Goal: Navigation & Orientation: Find specific page/section

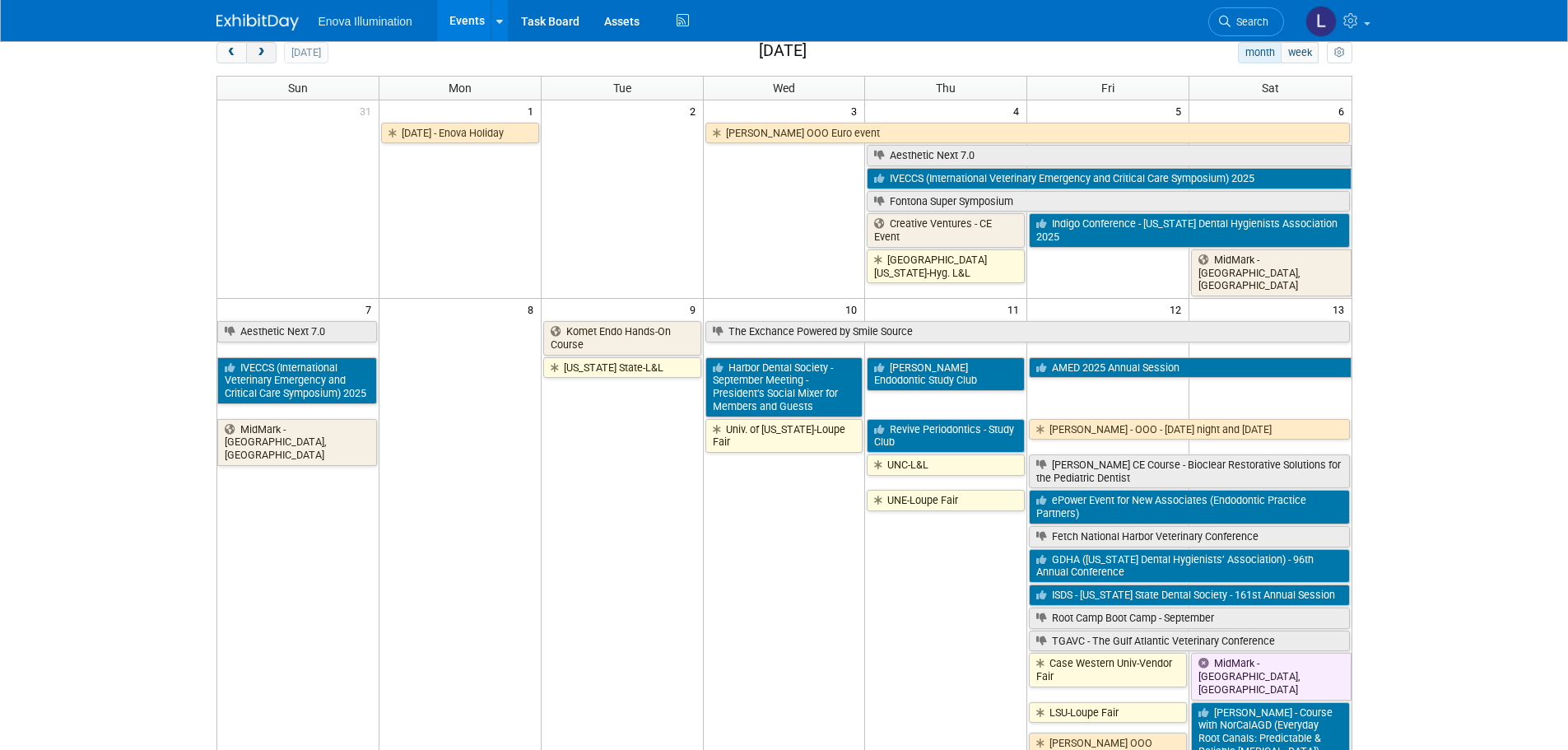
drag, startPoint x: 0, startPoint y: 0, endPoint x: 255, endPoint y: 46, distance: 259.1
click at [255, 46] on button "next" at bounding box center [262, 53] width 31 height 22
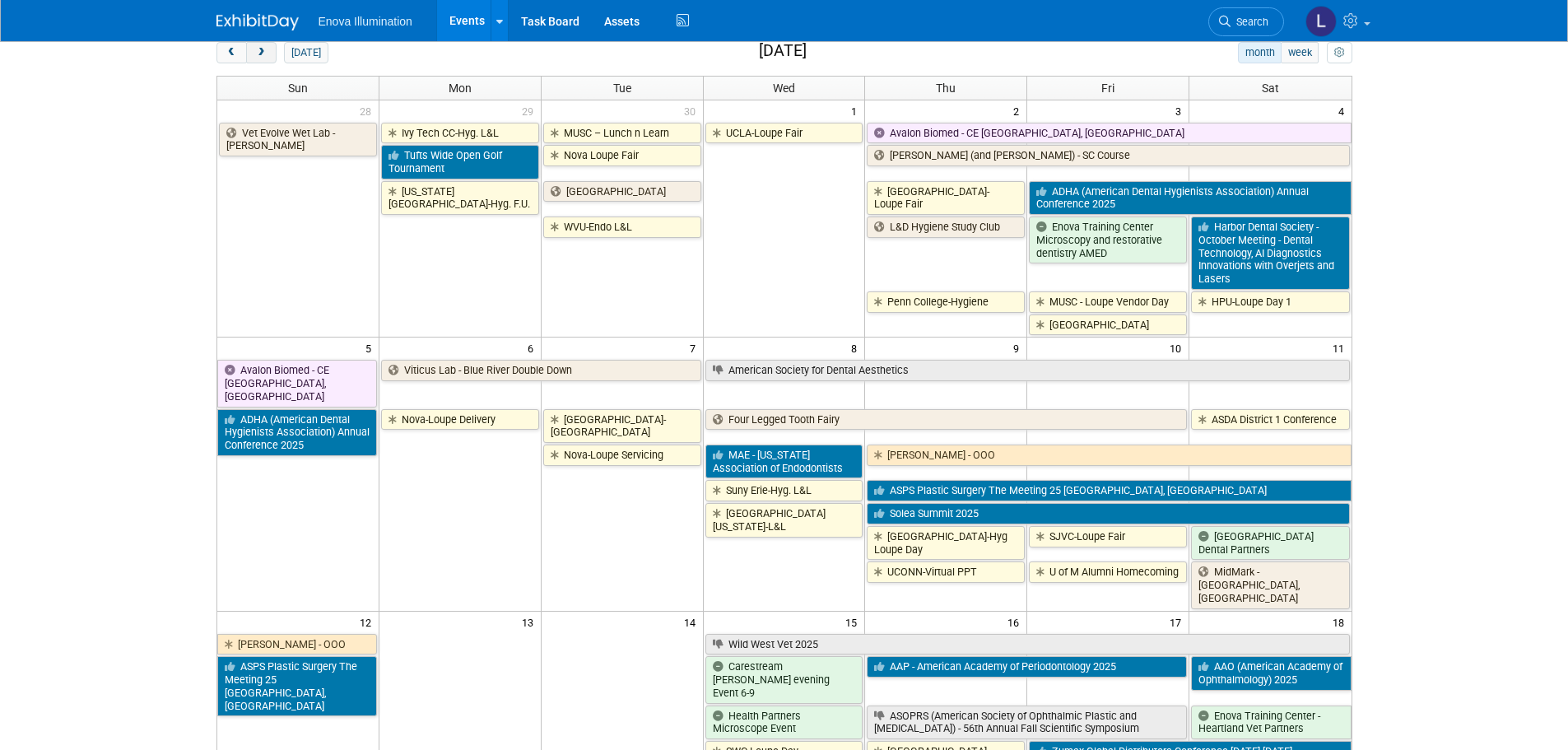
click at [255, 46] on button "next" at bounding box center [262, 53] width 31 height 22
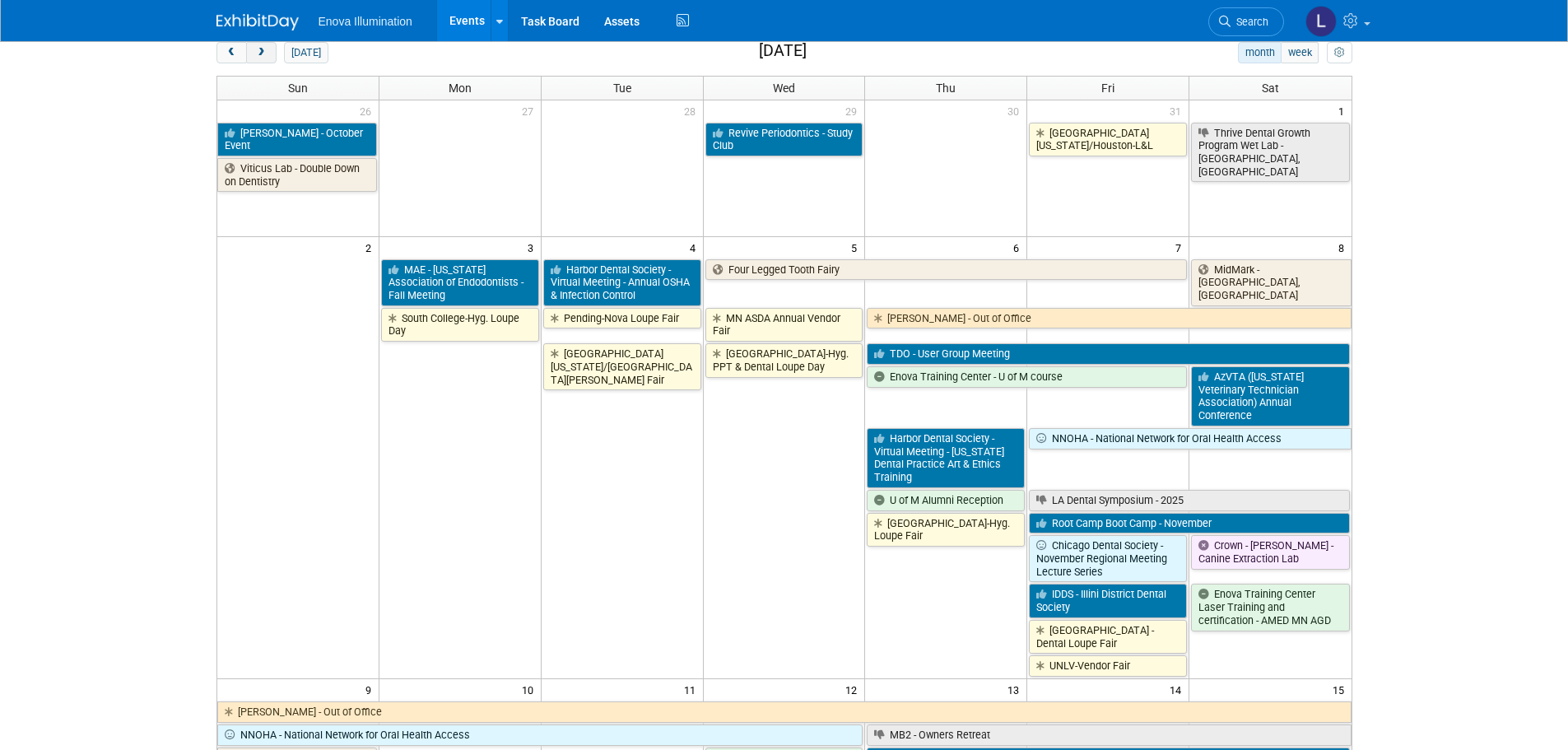
click at [255, 46] on button "next" at bounding box center [262, 53] width 31 height 22
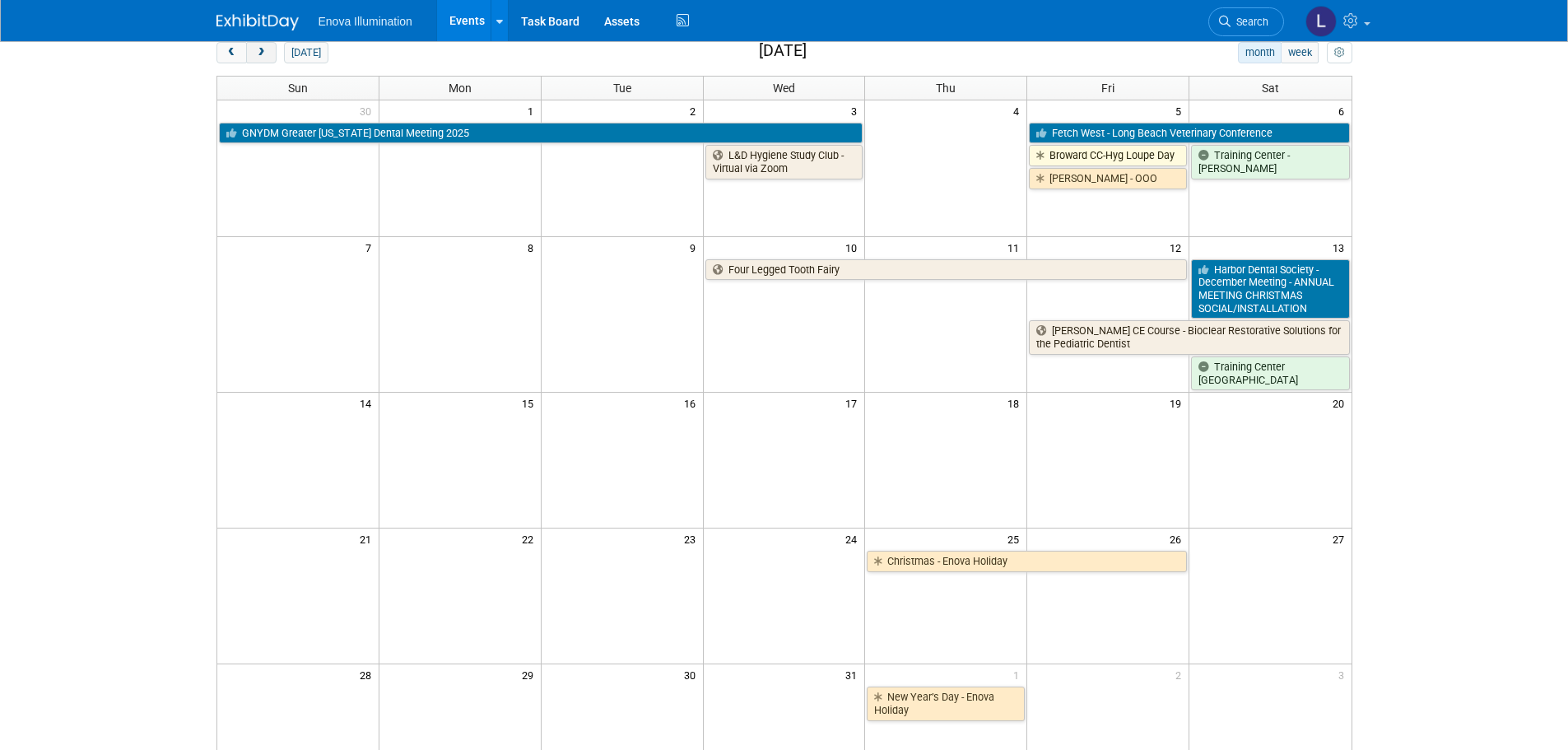
click at [255, 46] on button "next" at bounding box center [262, 53] width 31 height 22
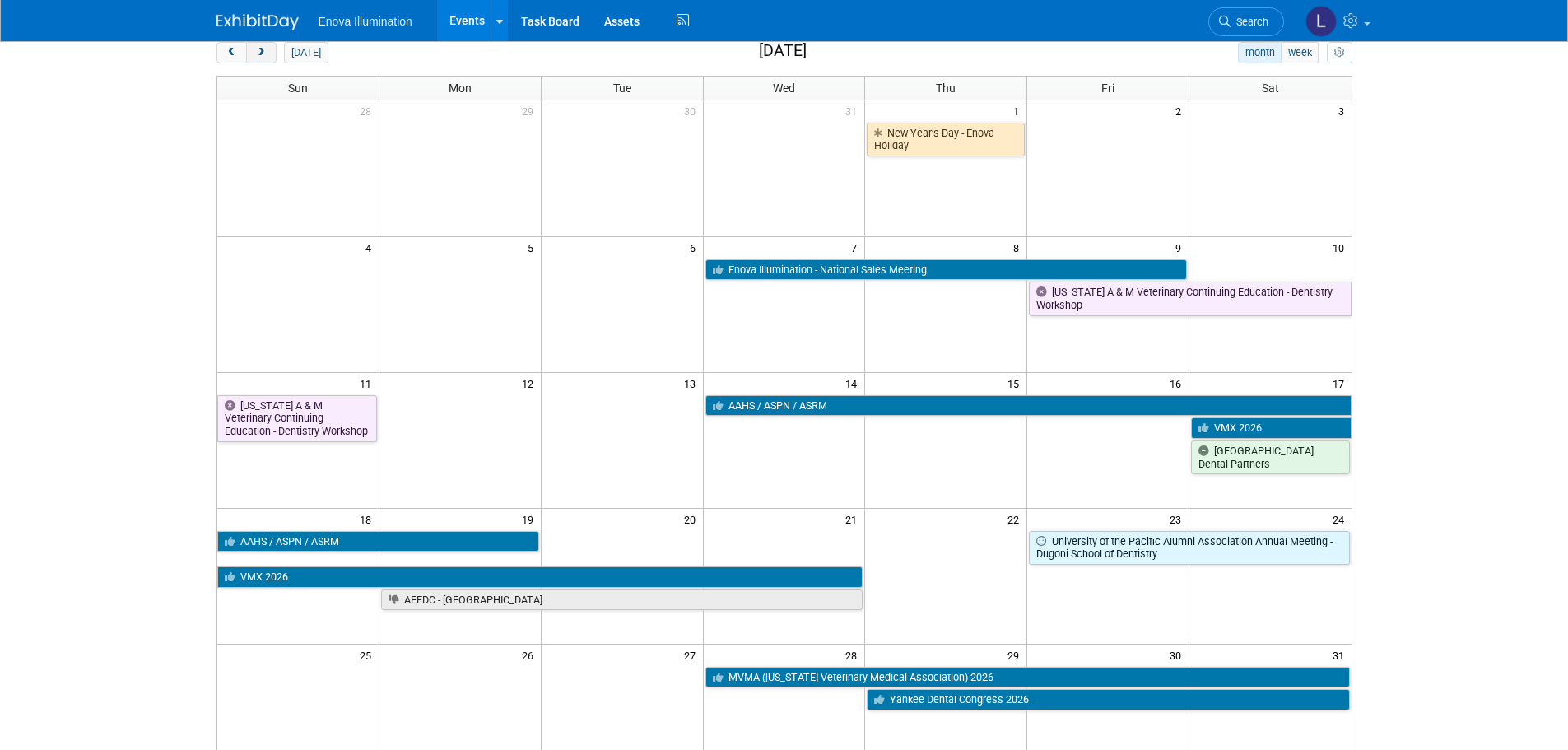
click at [255, 46] on button "next" at bounding box center [262, 53] width 31 height 22
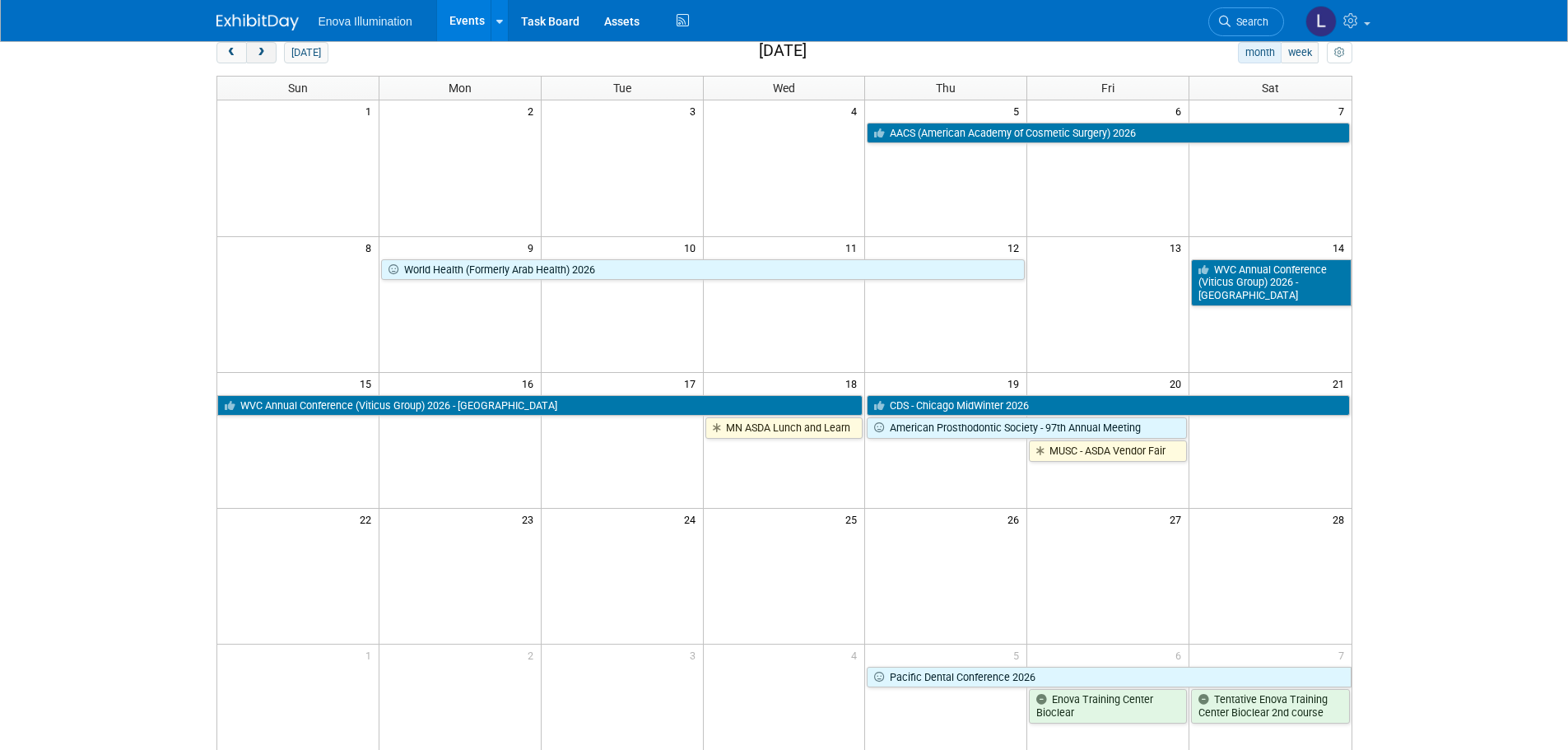
click at [255, 46] on button "next" at bounding box center [262, 53] width 31 height 22
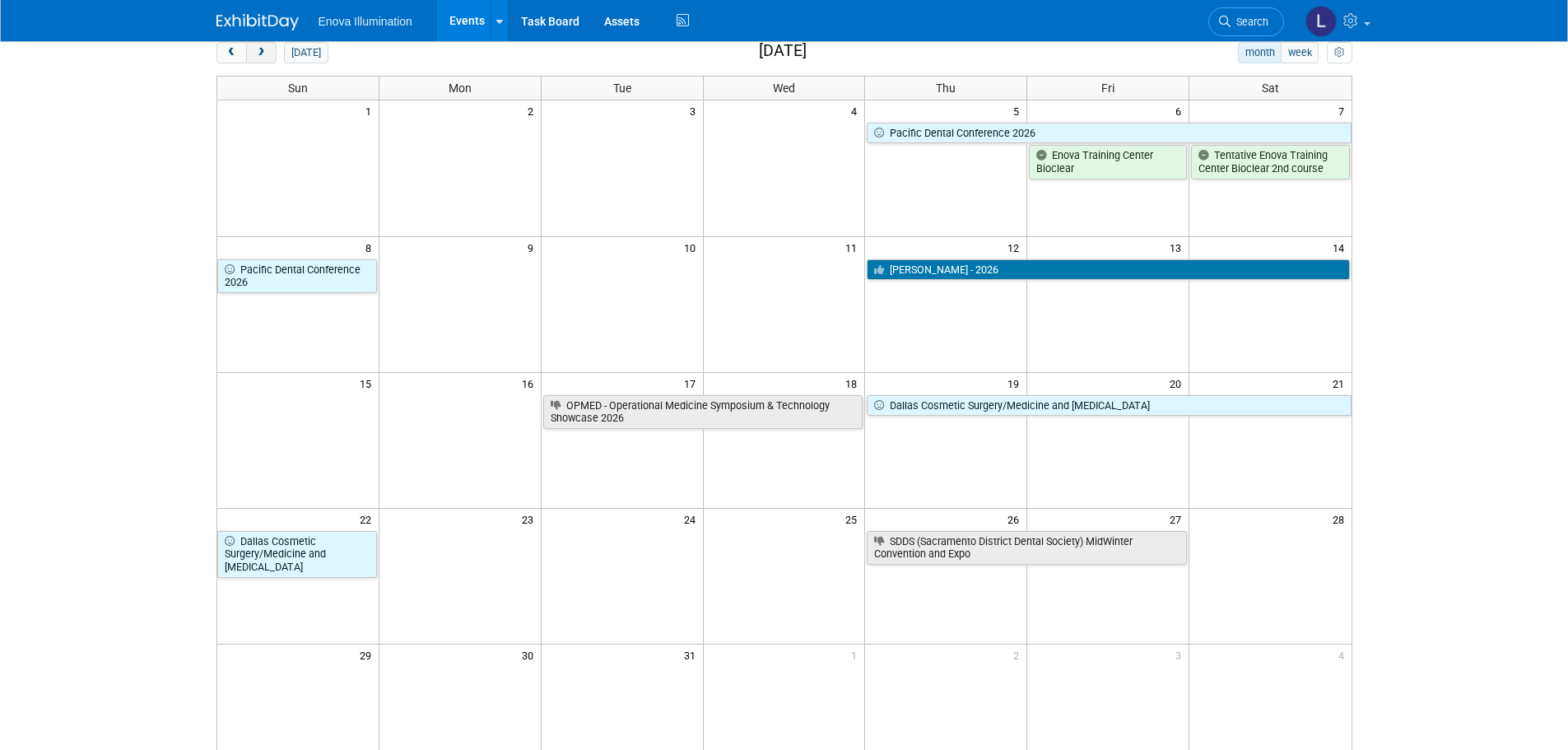
click at [255, 46] on button "next" at bounding box center [262, 53] width 31 height 22
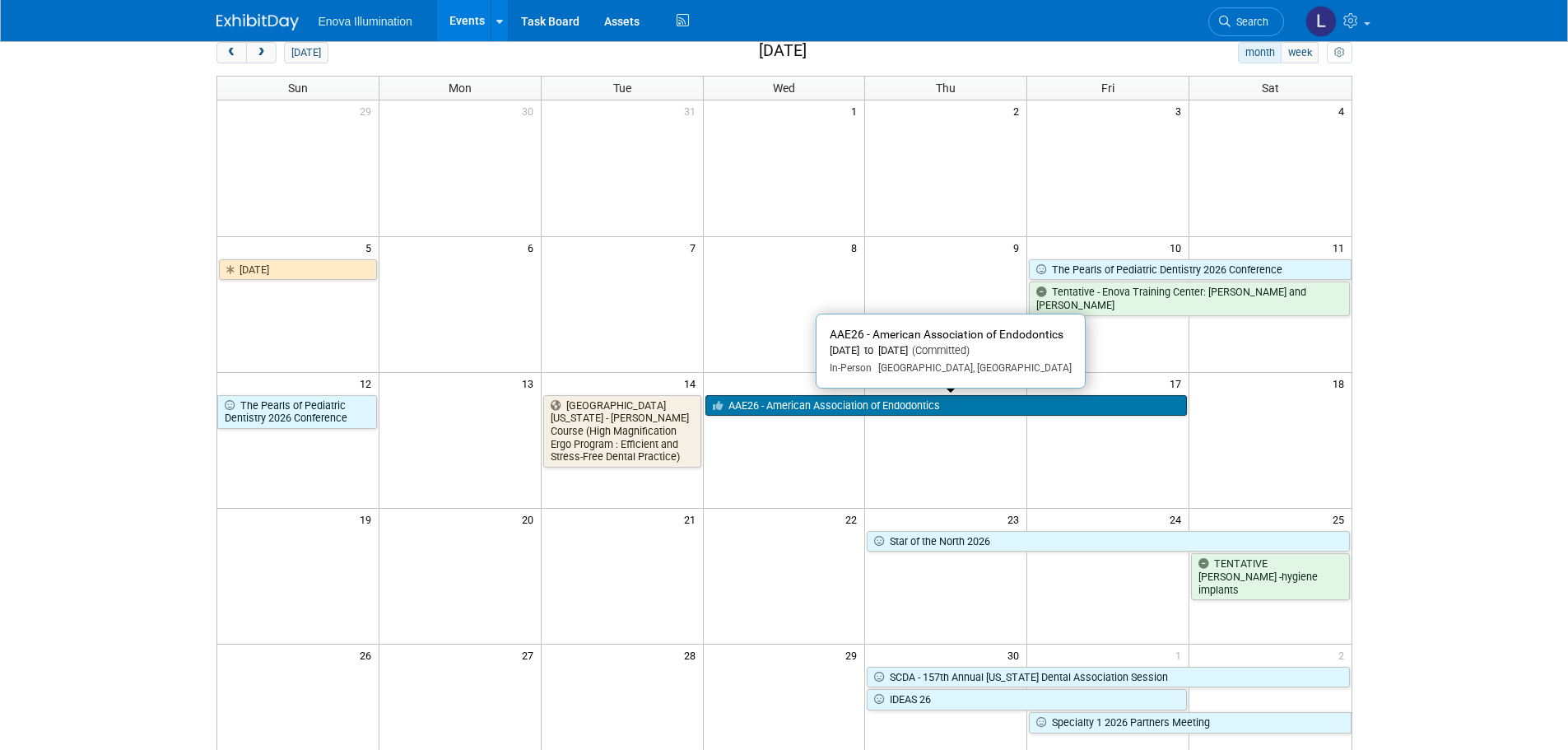
click at [838, 411] on link "AAE26 - American Association of Endodontics" at bounding box center [946, 406] width 482 height 22
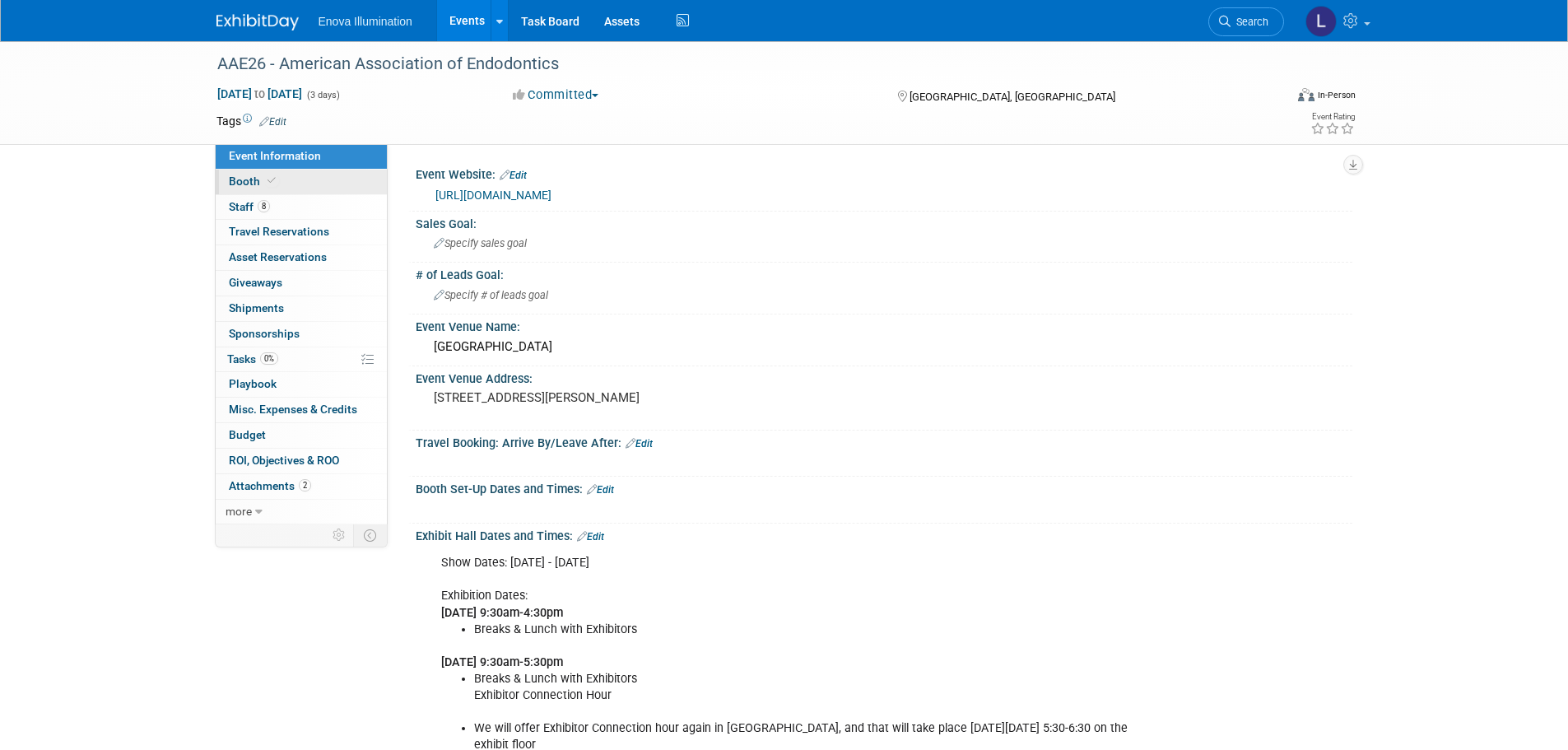
click at [283, 189] on link "Booth" at bounding box center [301, 181] width 171 height 24
